Goal: Task Accomplishment & Management: Manage account settings

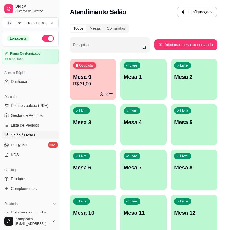
click at [102, 79] on p "Mesa 9" at bounding box center [93, 77] width 40 height 8
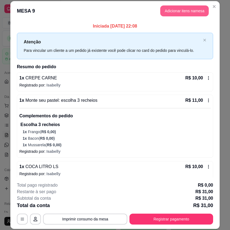
click at [178, 11] on button "Adicionar itens na mesa" at bounding box center [184, 10] width 49 height 11
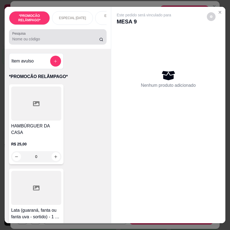
click at [77, 38] on div at bounding box center [57, 36] width 91 height 11
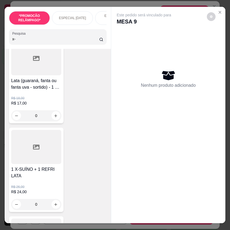
scroll to position [82, 0]
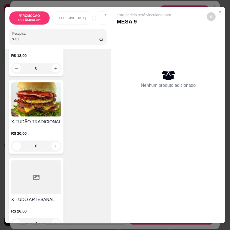
type input "x-tu"
click at [53, 148] on div "0" at bounding box center [36, 145] width 50 height 11
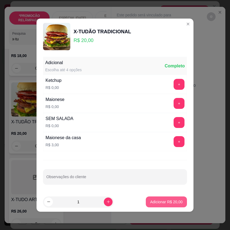
click at [167, 199] on button "Adicionar R$ 20,00" at bounding box center [166, 201] width 41 height 11
type input "1"
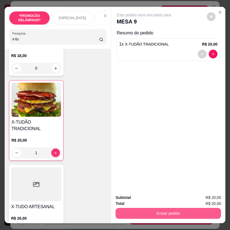
click at [163, 208] on button "Enviar pedido" at bounding box center [169, 213] width 106 height 11
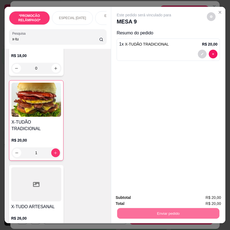
click at [169, 198] on button "Não registrar e enviar pedido" at bounding box center [149, 197] width 59 height 11
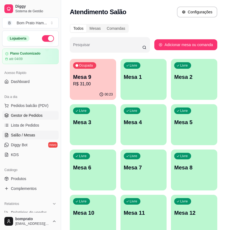
click at [44, 113] on link "Gestor de Pedidos" at bounding box center [30, 115] width 56 height 9
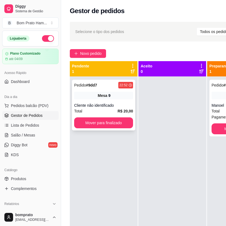
click at [110, 86] on div "Pedido # 9dd7 22:52" at bounding box center [103, 85] width 59 height 7
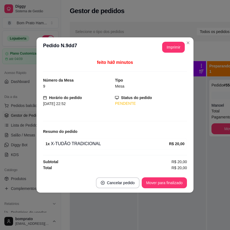
click at [178, 55] on header "**********" at bounding box center [115, 47] width 157 height 20
click at [175, 46] on button "Imprimir" at bounding box center [173, 47] width 23 height 11
click at [171, 182] on button "Mover para finalizado" at bounding box center [165, 183] width 44 height 11
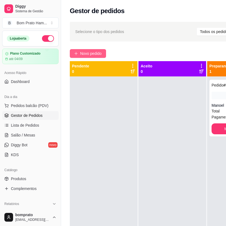
drag, startPoint x: 81, startPoint y: 53, endPoint x: 96, endPoint y: 52, distance: 14.8
click at [96, 52] on span "Novo pedido" at bounding box center [91, 53] width 22 height 6
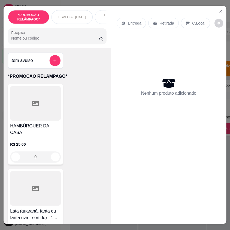
click at [83, 52] on div "Item avulso *PROMOCÃO RELÂMPAGO* HAMBÚRGUER DA CASA R$ 25,00 0 Lata (guaraná, f…" at bounding box center [57, 136] width 107 height 176
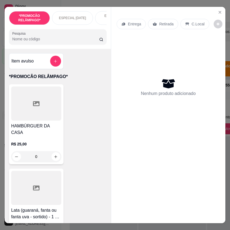
click at [74, 44] on div "Pesquisa" at bounding box center [58, 36] width 98 height 15
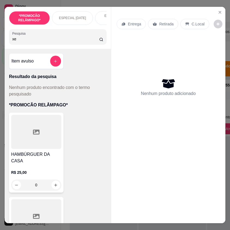
type input "x"
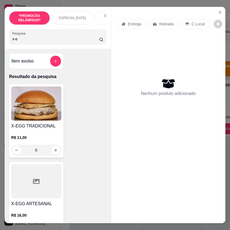
type input "x-e"
click at [52, 155] on div "0" at bounding box center [36, 150] width 50 height 11
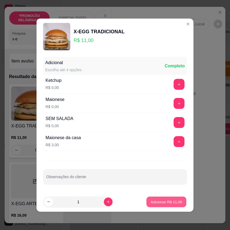
click at [182, 201] on button "Adicionar R$ 11,00" at bounding box center [166, 201] width 40 height 11
type input "1"
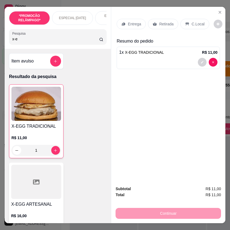
click at [161, 21] on p "Retirada" at bounding box center [166, 23] width 14 height 5
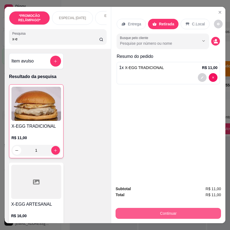
click at [171, 208] on button "Continuar" at bounding box center [169, 213] width 106 height 11
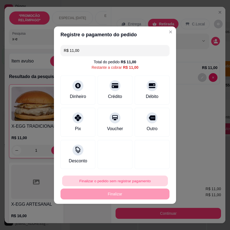
click at [92, 183] on button "Finalizar o pedido sem registrar pagamento" at bounding box center [115, 180] width 106 height 11
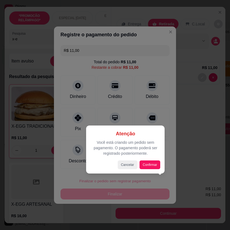
click at [153, 157] on div "Atenção Você está criando um pedido sem pagamento. O pagamento poderá ser regis…" at bounding box center [126, 149] width 70 height 39
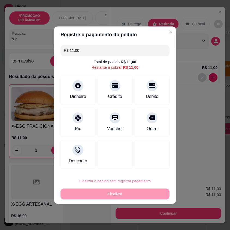
click at [152, 165] on button "Confirmar" at bounding box center [148, 165] width 19 height 8
type input "0"
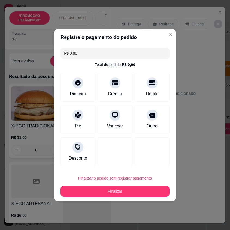
type input "R$ 0,00"
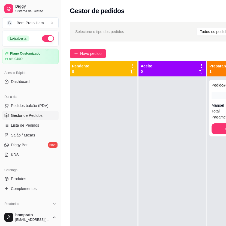
click at [103, 67] on div "Pendente 0" at bounding box center [103, 68] width 63 height 11
click at [103, 66] on div "Pendente 0" at bounding box center [103, 68] width 63 height 11
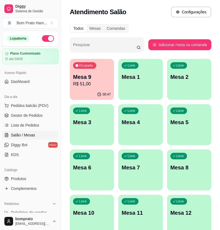
click at [107, 92] on p "00:47" at bounding box center [107, 94] width 8 height 4
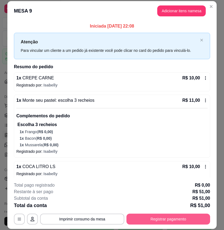
click at [178, 218] on button "Registrar pagamento" at bounding box center [169, 219] width 84 height 11
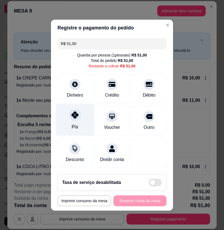
click at [68, 119] on div "Pix" at bounding box center [75, 120] width 38 height 32
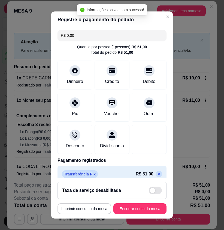
type input "R$ 0,00"
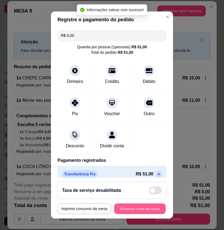
click at [137, 207] on button "Encerrar conta da mesa" at bounding box center [140, 208] width 52 height 11
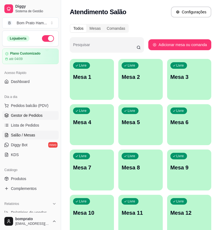
click at [20, 118] on span "Gestor de Pedidos" at bounding box center [27, 115] width 32 height 5
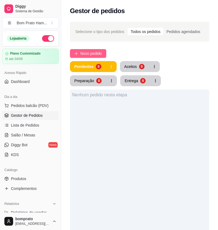
click at [82, 56] on span "Novo pedido" at bounding box center [91, 53] width 22 height 6
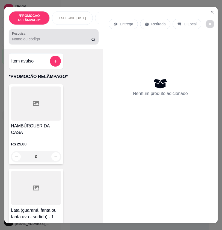
click at [52, 37] on div at bounding box center [53, 36] width 83 height 11
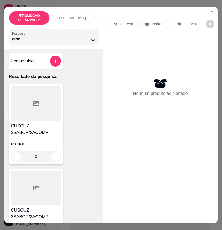
type input "cuscu"
click at [66, 41] on input "cuscu" at bounding box center [51, 38] width 79 height 5
click at [86, 42] on input "cuscu" at bounding box center [51, 38] width 79 height 5
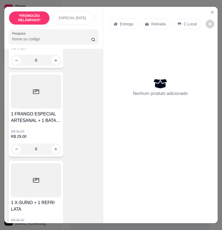
scroll to position [436, 0]
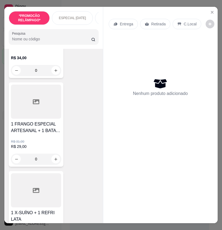
click at [51, 33] on div "Pesquisa" at bounding box center [53, 36] width 89 height 15
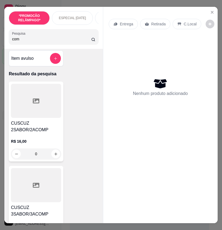
scroll to position [0, 0]
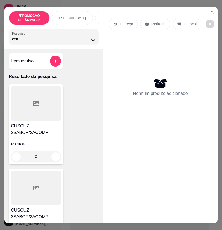
click at [55, 161] on div "0" at bounding box center [36, 156] width 50 height 11
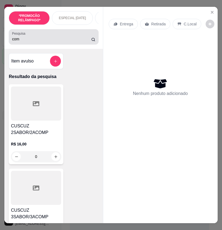
drag, startPoint x: 65, startPoint y: 38, endPoint x: 61, endPoint y: 39, distance: 3.9
click at [63, 38] on div "com" at bounding box center [53, 36] width 83 height 11
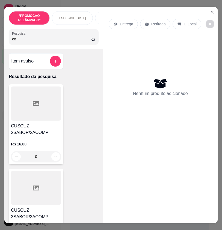
type input "c"
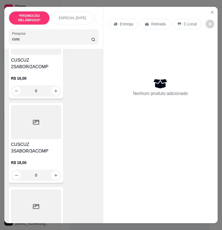
scroll to position [82, 0]
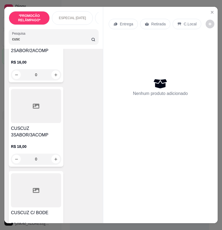
click at [47, 59] on div "R$ 16,00 0" at bounding box center [36, 67] width 50 height 26
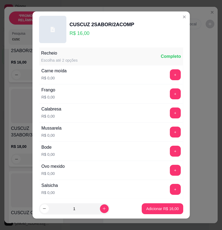
scroll to position [109, 0]
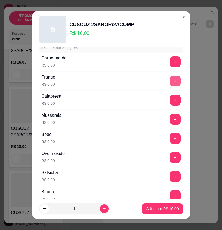
click at [170, 80] on button "+" at bounding box center [175, 81] width 11 height 11
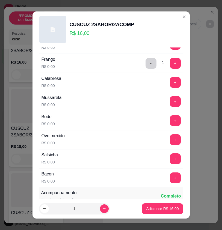
scroll to position [136, 0]
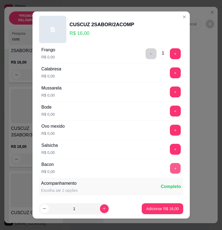
click at [170, 166] on button "+" at bounding box center [175, 168] width 11 height 11
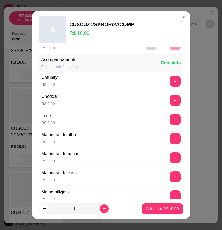
scroll to position [273, 0]
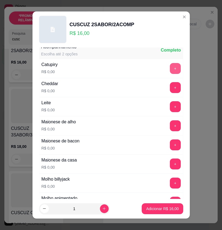
click at [170, 73] on button "+" at bounding box center [175, 68] width 11 height 11
click at [170, 90] on button "+" at bounding box center [175, 87] width 11 height 11
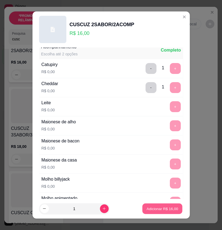
click at [170, 212] on button "Adicionar R$ 16,00" at bounding box center [162, 208] width 40 height 11
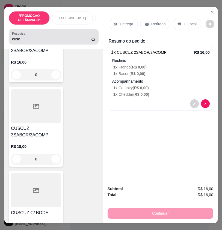
click at [49, 37] on div "cusc" at bounding box center [53, 36] width 83 height 11
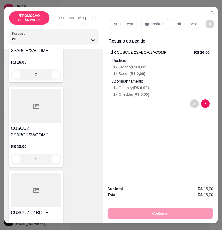
type input "c"
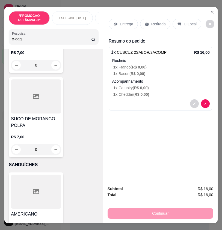
scroll to position [6352, 0]
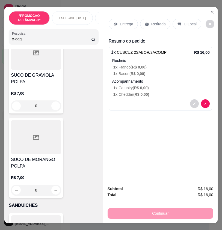
type input "x-egg"
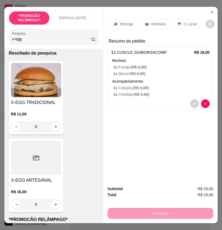
scroll to position [0, 0]
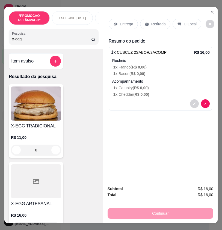
click at [53, 154] on div "0" at bounding box center [36, 150] width 50 height 11
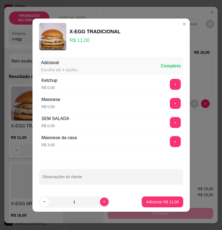
click at [159, 196] on footer "1 Adicionar R$ 11,00" at bounding box center [110, 202] width 157 height 20
click at [160, 198] on button "Adicionar R$ 11,00" at bounding box center [162, 201] width 40 height 11
type input "1"
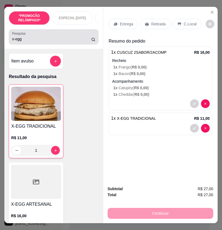
click at [63, 44] on div "Pesquisa x-egg" at bounding box center [53, 36] width 89 height 15
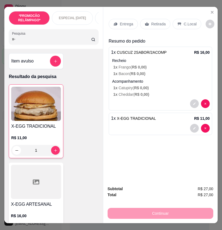
type input "x"
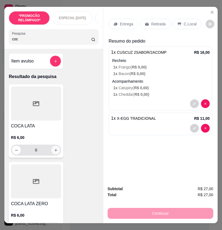
type input "coc"
click at [55, 152] on icon "increase-product-quantity" at bounding box center [55, 150] width 3 height 3
type input "1"
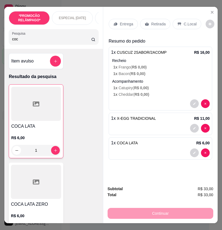
click at [130, 23] on p "Entrega" at bounding box center [126, 23] width 13 height 5
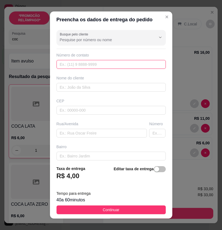
drag, startPoint x: 118, startPoint y: 59, endPoint x: 110, endPoint y: 65, distance: 9.1
paste input "(87) 9959-8730"
type input "(87) 9959-8730"
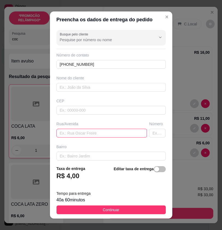
paste input "Travessa imaculada concessão"
type input "Travessa imaculada concessão"
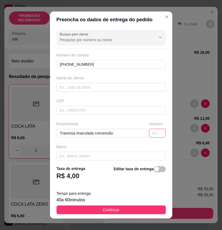
click at [151, 132] on input "text" at bounding box center [157, 133] width 16 height 9
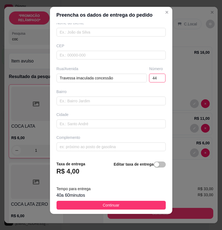
scroll to position [6, 0]
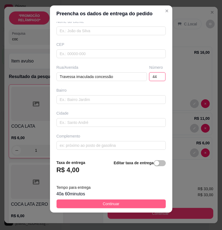
type input "44"
click at [141, 202] on button "Continuar" at bounding box center [110, 203] width 109 height 9
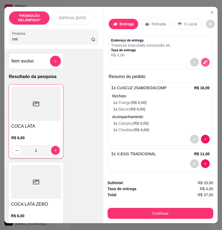
click at [201, 62] on button "decrease-product-quantity" at bounding box center [205, 62] width 9 height 9
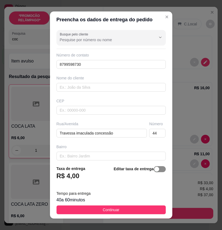
click at [156, 168] on span "button" at bounding box center [160, 169] width 12 height 6
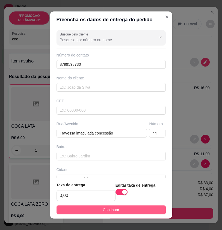
click at [153, 209] on button "Continuar" at bounding box center [110, 209] width 109 height 9
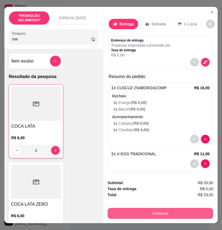
click at [177, 211] on button "Continuar" at bounding box center [160, 213] width 106 height 11
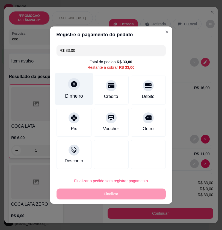
click at [64, 98] on div "Dinheiro" at bounding box center [74, 89] width 38 height 32
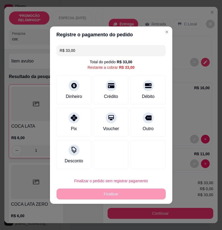
click at [95, 117] on div "Quantia recebida 0,00 Quantia à ser cobrada R$ 33,00" at bounding box center [111, 110] width 122 height 31
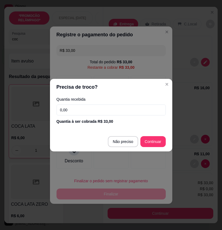
click at [95, 113] on input "0,00" at bounding box center [110, 109] width 109 height 11
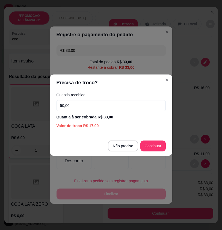
type input "50,00"
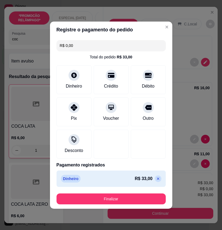
type input "R$ 0,00"
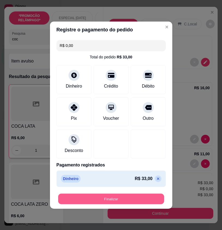
click at [142, 196] on button "Finalizar" at bounding box center [111, 198] width 106 height 11
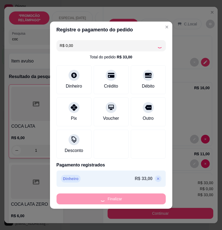
type input "0"
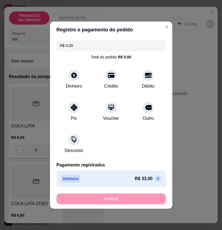
type input "-R$ 33,00"
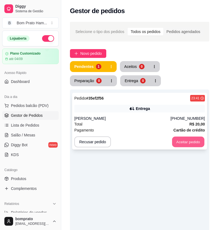
click at [186, 140] on button "Aceitar pedido" at bounding box center [188, 142] width 32 height 11
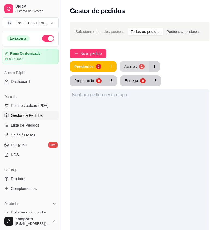
click at [137, 64] on button "Aceitos 1" at bounding box center [134, 66] width 29 height 11
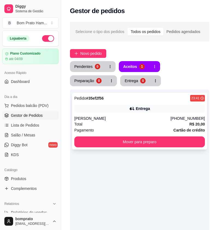
drag, startPoint x: 160, startPoint y: 111, endPoint x: 167, endPoint y: 103, distance: 11.2
click at [167, 103] on div "Pedido # 35ef2f56 23:41 Entrega Maria alicia (71) 98441-6499 Total R$ 20,00 Pag…" at bounding box center [139, 121] width 135 height 57
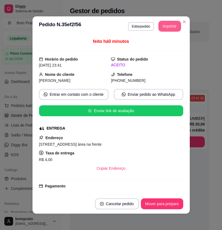
click at [172, 30] on button "Imprimir" at bounding box center [169, 26] width 23 height 11
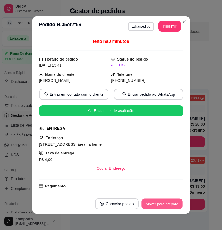
click at [164, 200] on button "Mover para preparo" at bounding box center [161, 204] width 41 height 11
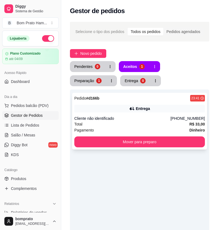
click at [183, 123] on div "Total R$ 33,00" at bounding box center [139, 124] width 130 height 6
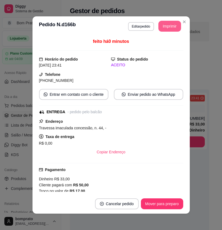
click at [165, 27] on button "Imprimir" at bounding box center [169, 26] width 23 height 11
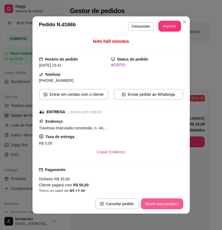
click at [155, 205] on button "Mover para preparo" at bounding box center [162, 203] width 42 height 11
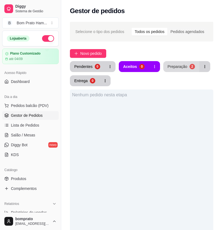
click at [189, 63] on button "Preparação 2" at bounding box center [181, 66] width 36 height 11
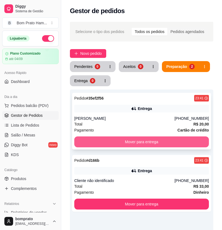
click at [151, 140] on button "Mover para entrega" at bounding box center [141, 141] width 134 height 11
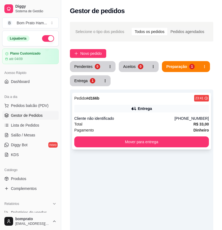
click at [152, 137] on div "Pedido # d166b 23:41 Entrega Cliente não identificado (87) 9959-8730 Total R$ 3…" at bounding box center [141, 121] width 139 height 57
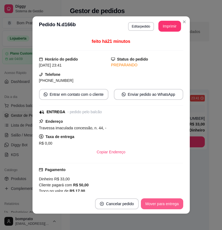
click at [169, 206] on button "Mover para entrega" at bounding box center [162, 203] width 42 height 11
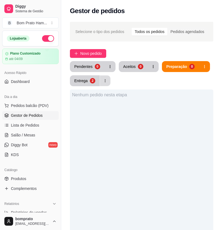
click at [100, 85] on button "button" at bounding box center [105, 81] width 11 height 11
drag, startPoint x: 115, startPoint y: 121, endPoint x: 118, endPoint y: 119, distance: 4.1
click at [116, 121] on div "Nenhum pedido nesta etapa" at bounding box center [141, 204] width 143 height 230
click at [96, 83] on button "Entrega 2" at bounding box center [85, 80] width 30 height 11
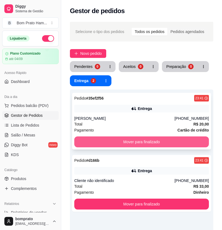
click at [112, 139] on button "Mover para finalizado" at bounding box center [141, 141] width 134 height 11
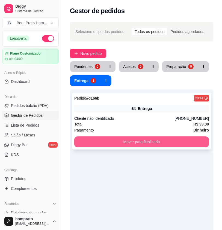
click at [131, 134] on div "Pedido # d166b 23:41 Entrega Cliente não identificado (87) 9959-8730 Total R$ 3…" at bounding box center [141, 121] width 139 height 57
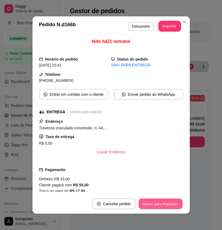
click at [157, 205] on button "Mover para finalizado" at bounding box center [160, 204] width 44 height 11
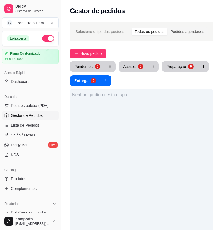
click at [44, 39] on button "button" at bounding box center [48, 38] width 12 height 7
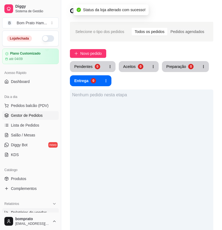
click at [28, 210] on span "Relatórios de vendas" at bounding box center [29, 212] width 36 height 5
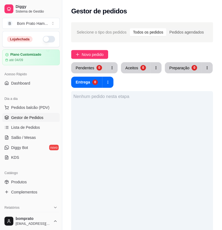
scroll to position [109, 0]
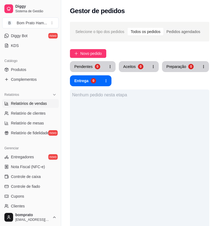
select select "ALL"
select select "0"
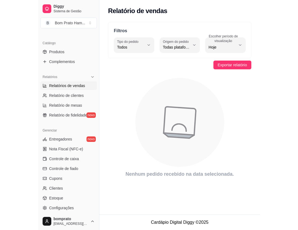
scroll to position [136, 0]
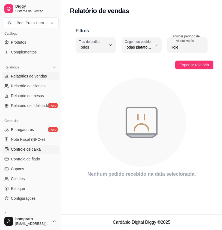
click at [27, 148] on span "Controle de caixa" at bounding box center [26, 148] width 30 height 5
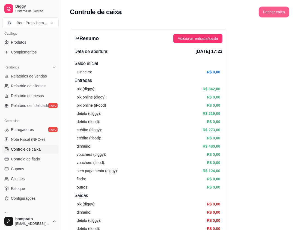
click at [220, 14] on button "Fechar caixa" at bounding box center [274, 12] width 31 height 11
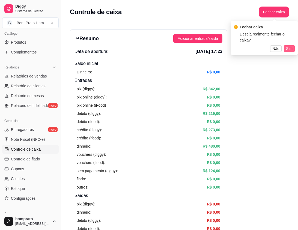
click at [220, 46] on span "Sim" at bounding box center [289, 49] width 7 height 6
